Goal: Information Seeking & Learning: Learn about a topic

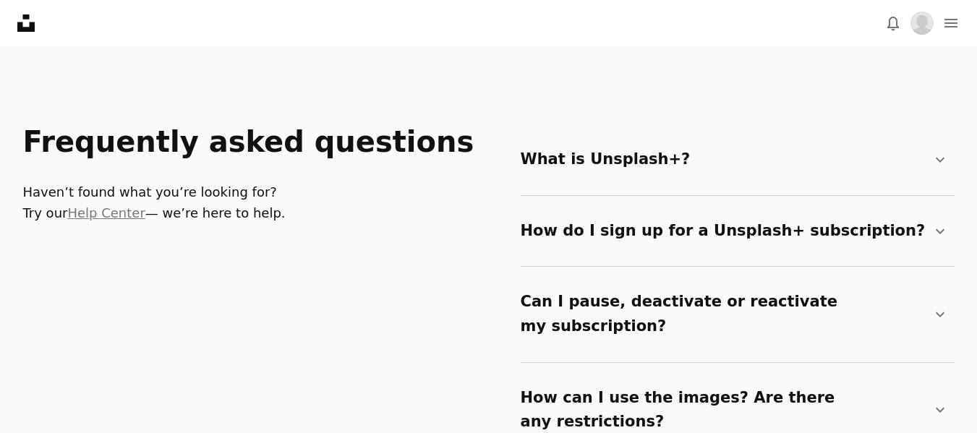
scroll to position [2386, 0]
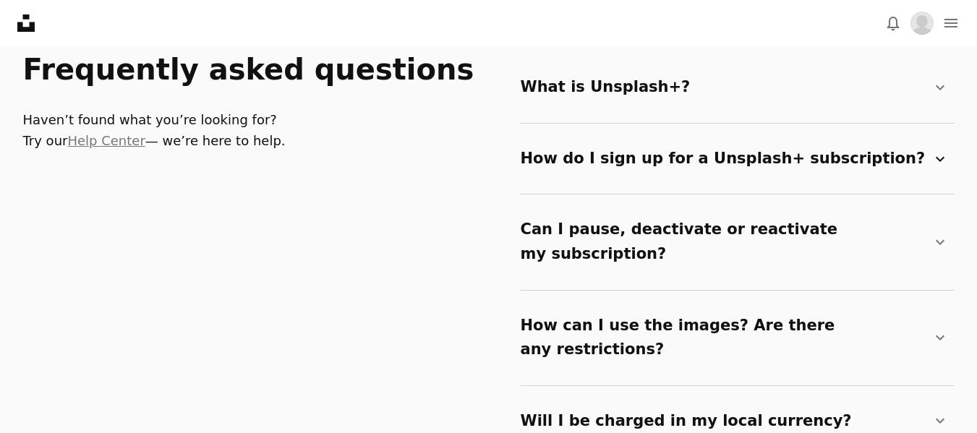
click at [939, 161] on icon at bounding box center [940, 158] width 9 height 5
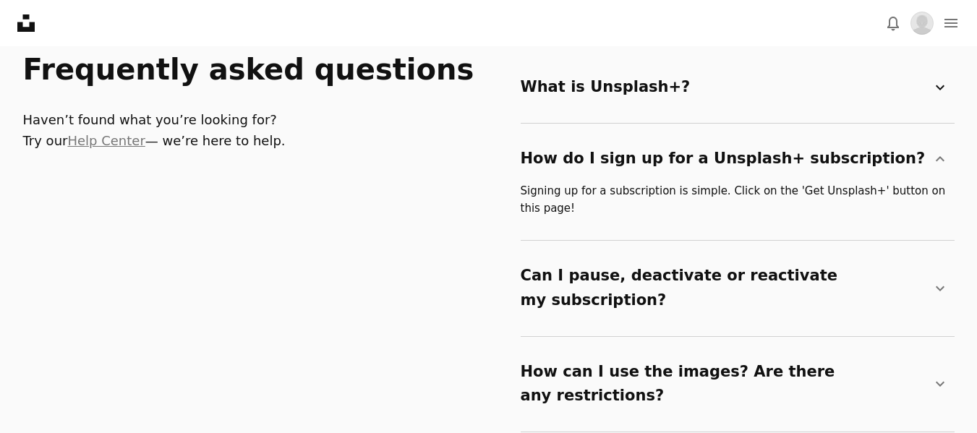
click at [938, 86] on icon "Chevron down" at bounding box center [939, 87] width 17 height 17
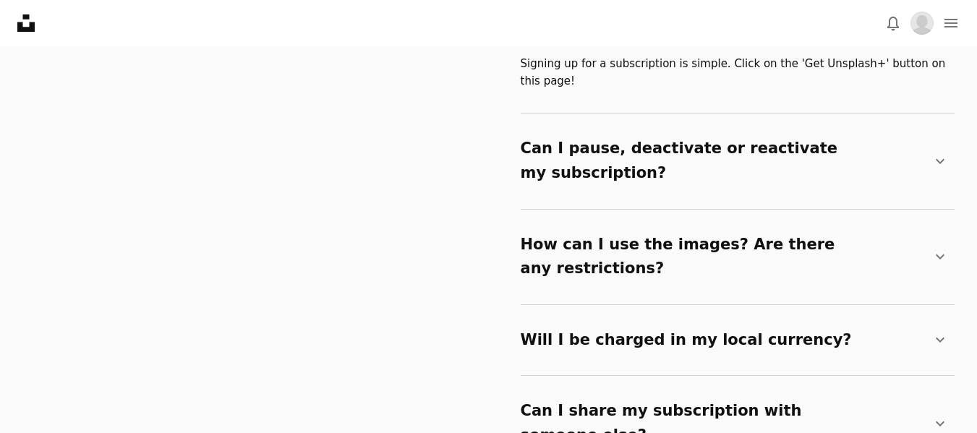
scroll to position [2603, 0]
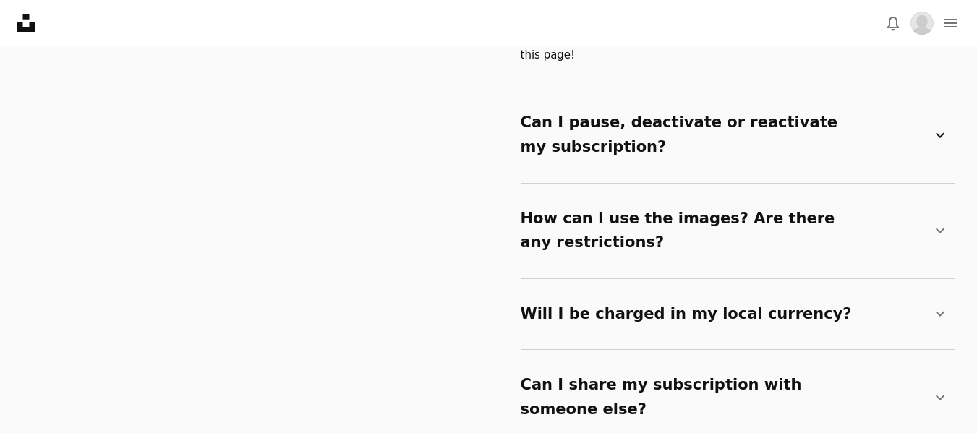
click at [941, 127] on icon "Chevron down" at bounding box center [939, 135] width 17 height 17
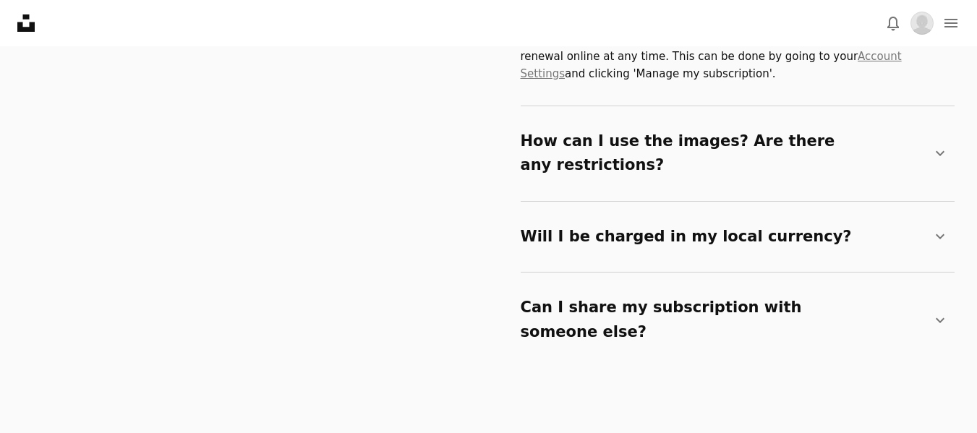
scroll to position [2748, 0]
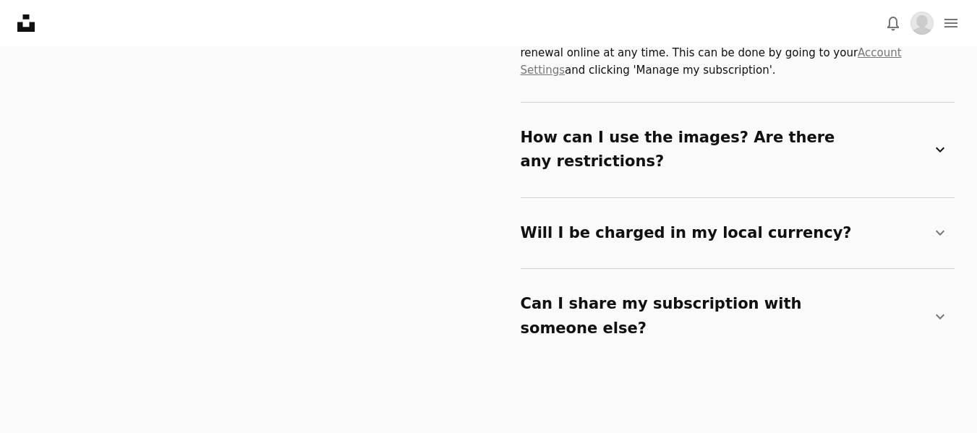
click at [941, 147] on icon at bounding box center [940, 149] width 9 height 5
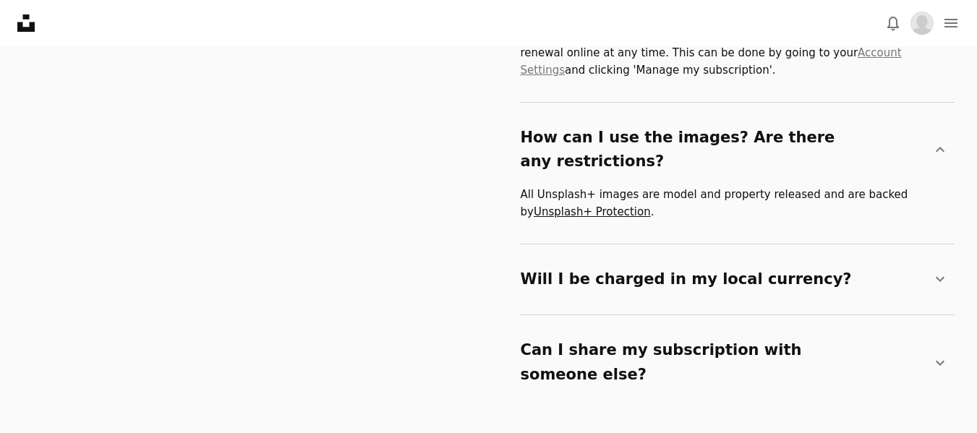
click at [604, 205] on link "Unsplash+ Protection" at bounding box center [592, 211] width 117 height 13
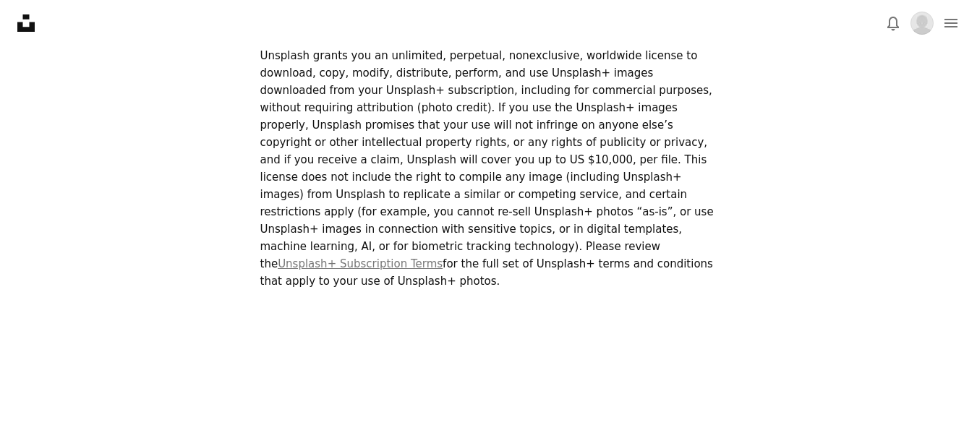
scroll to position [506, 0]
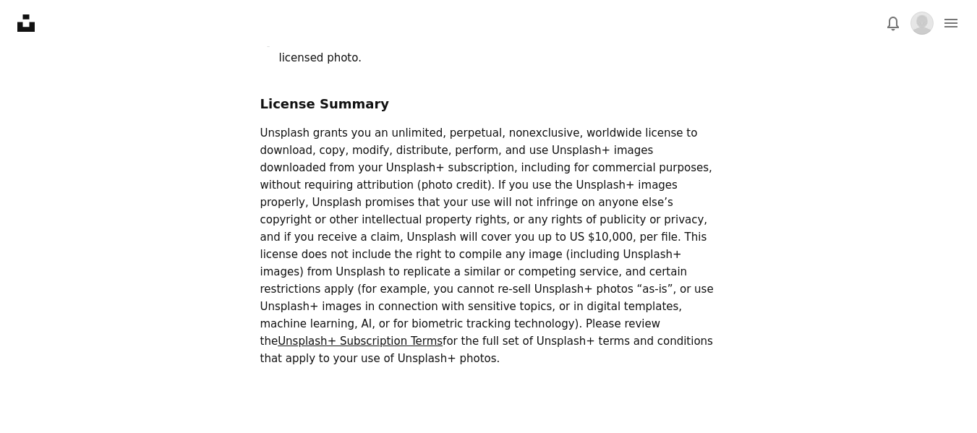
click at [442, 335] on link "Unsplash+ Subscription Terms" at bounding box center [360, 341] width 165 height 13
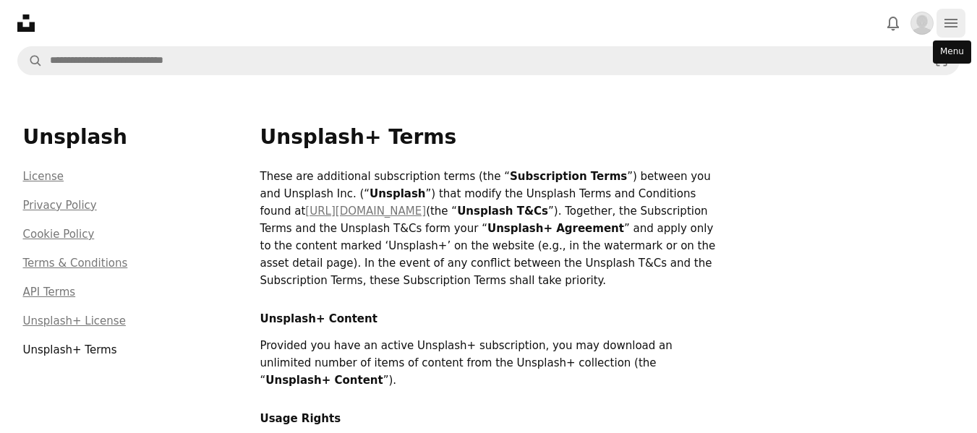
click at [952, 26] on icon "Menu" at bounding box center [950, 23] width 13 height 9
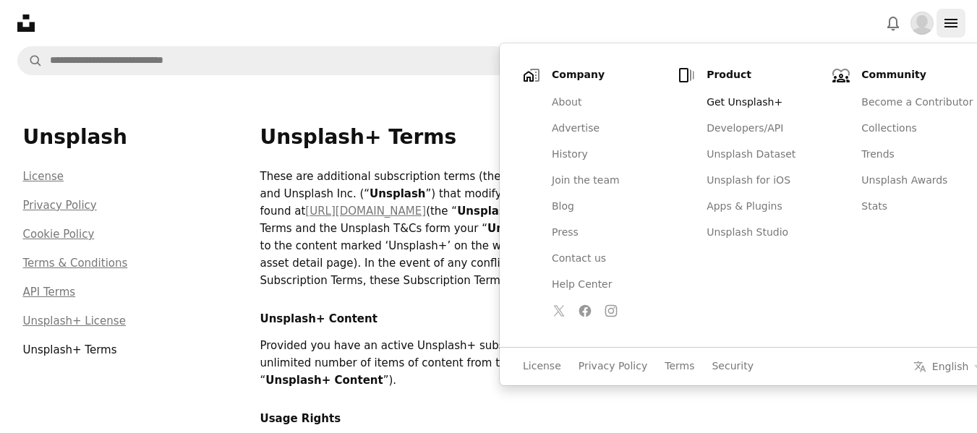
click at [951, 26] on icon "Menu" at bounding box center [950, 23] width 13 height 9
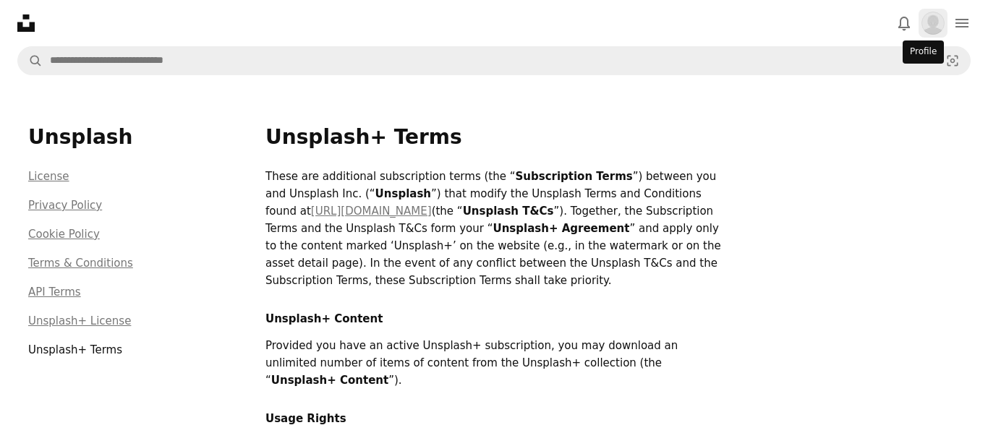
click at [921, 22] on img "Profile" at bounding box center [932, 23] width 23 height 23
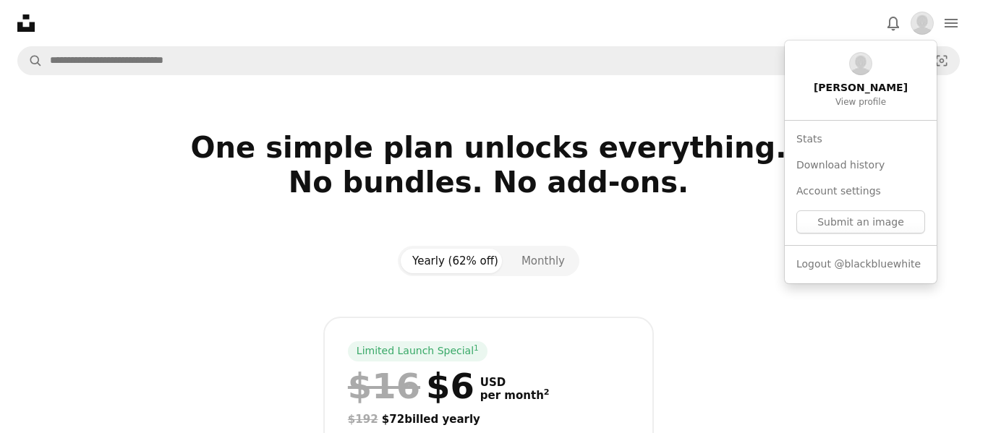
click at [681, 278] on body "Unsplash logo Unsplash Home A photo Pen Tool A stack of folders Download Bell n…" at bounding box center [488, 216] width 977 height 433
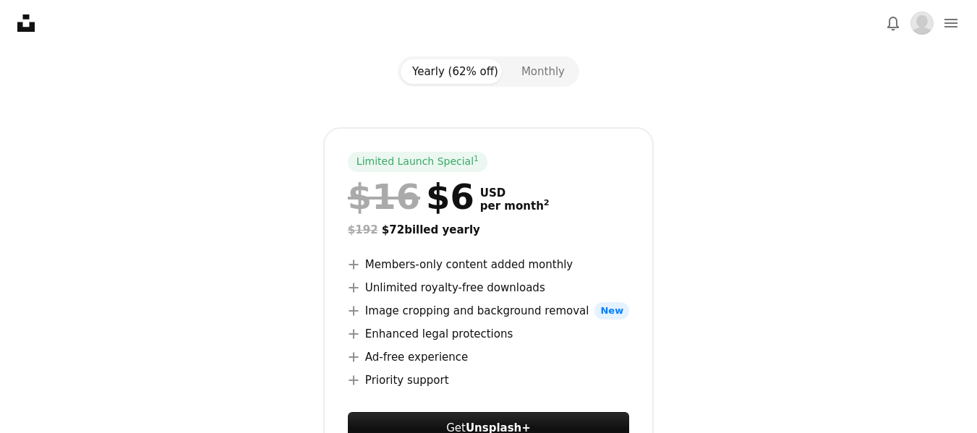
scroll to position [434, 0]
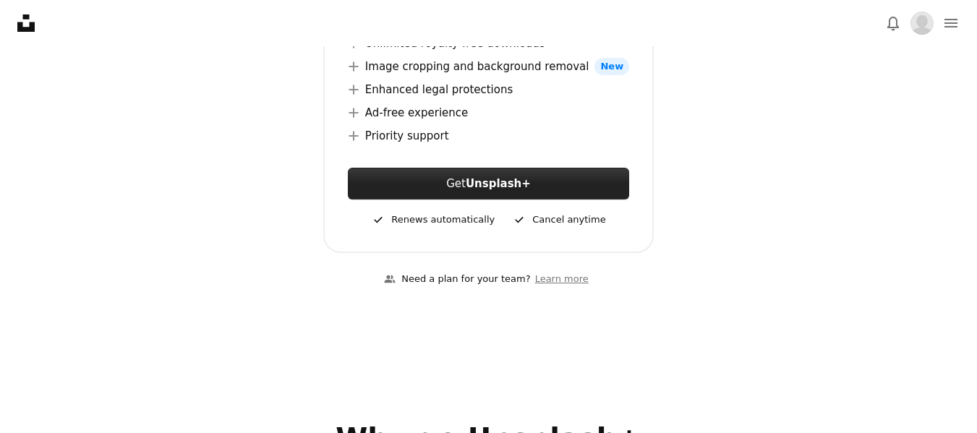
click at [502, 182] on strong "Unsplash+" at bounding box center [498, 183] width 65 height 13
